Goal: Information Seeking & Learning: Learn about a topic

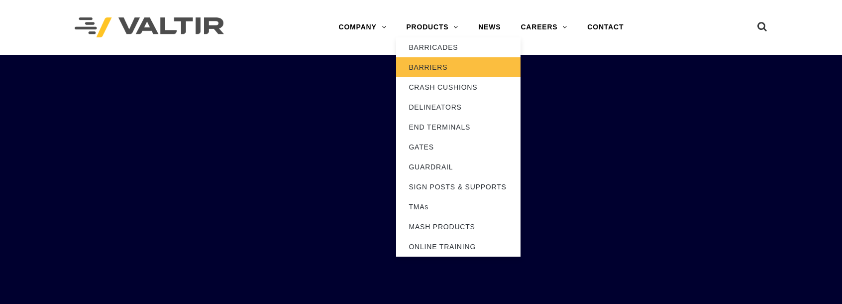
click at [432, 68] on link "BARRIERS" at bounding box center [458, 67] width 124 height 20
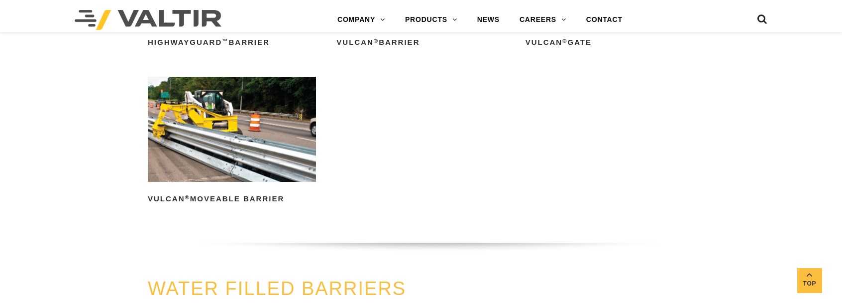
scroll to position [896, 0]
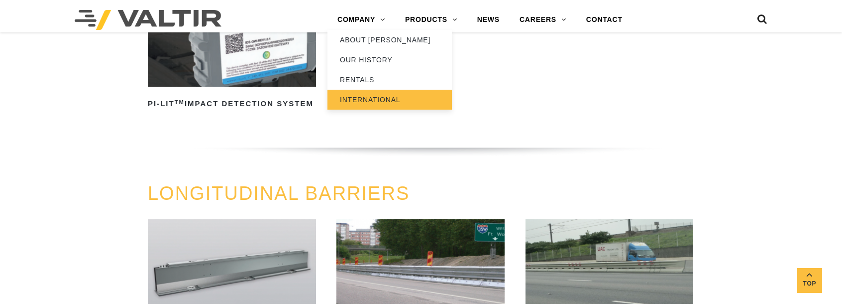
click at [363, 97] on link "INTERNATIONAL" at bounding box center [390, 100] width 124 height 20
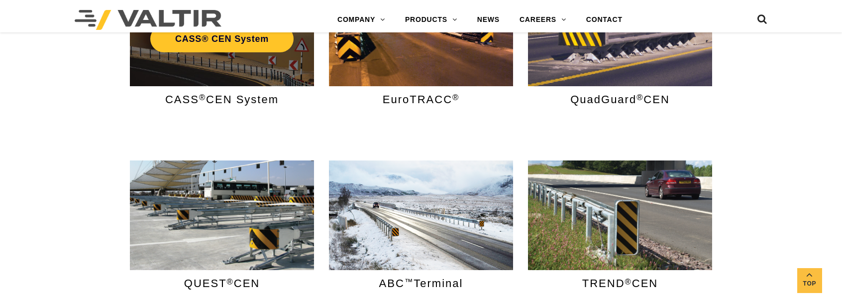
scroll to position [498, 0]
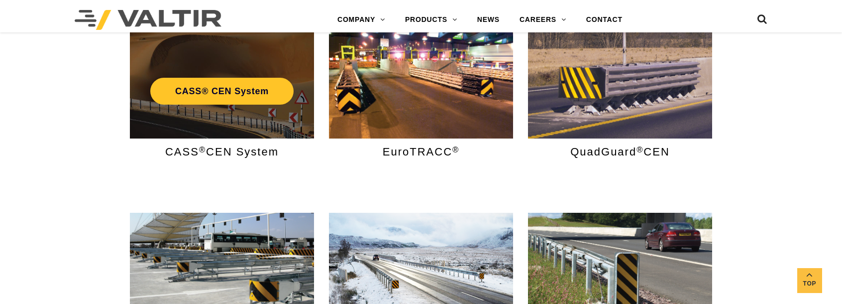
click at [205, 82] on div "CASS® CEN System" at bounding box center [221, 91] width 169 height 37
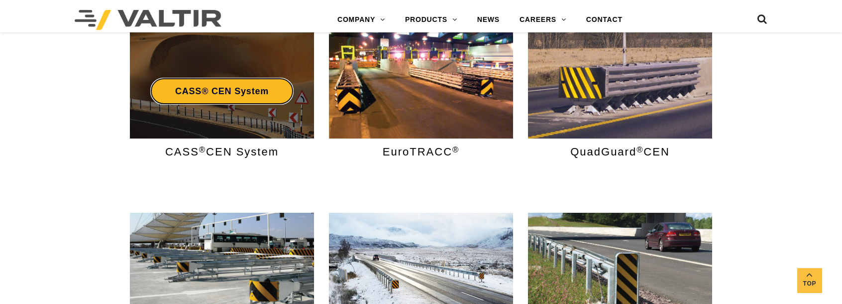
click at [210, 94] on link "CASS® CEN System" at bounding box center [221, 91] width 143 height 27
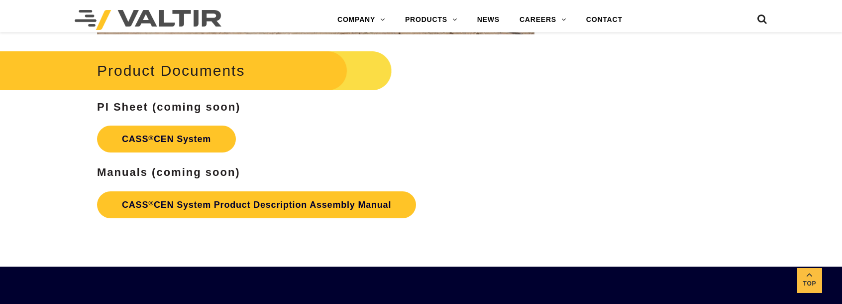
scroll to position [2190, 0]
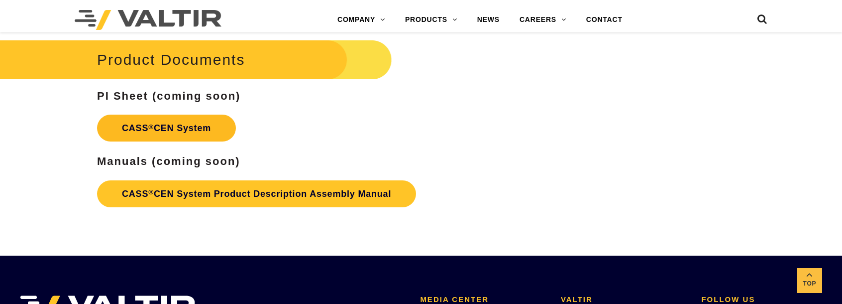
click at [171, 127] on link "CASS ® CEN System" at bounding box center [166, 127] width 139 height 27
